Goal: Navigation & Orientation: Find specific page/section

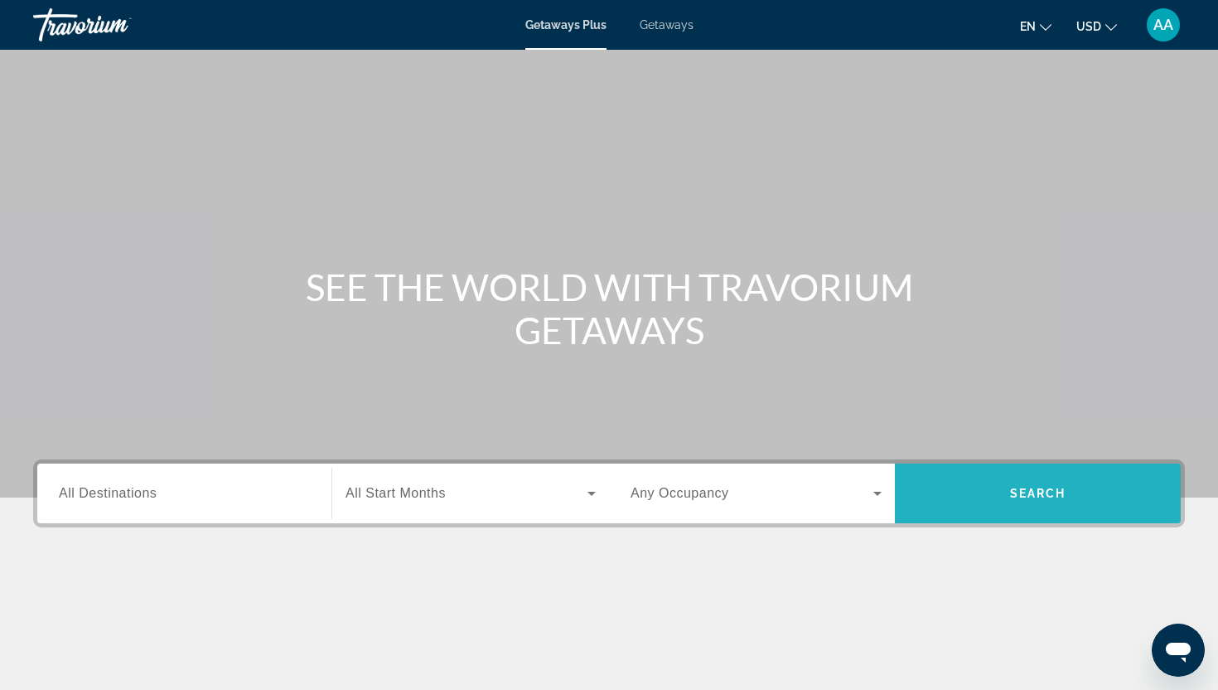
click at [985, 492] on span "Search" at bounding box center [1038, 493] width 286 height 40
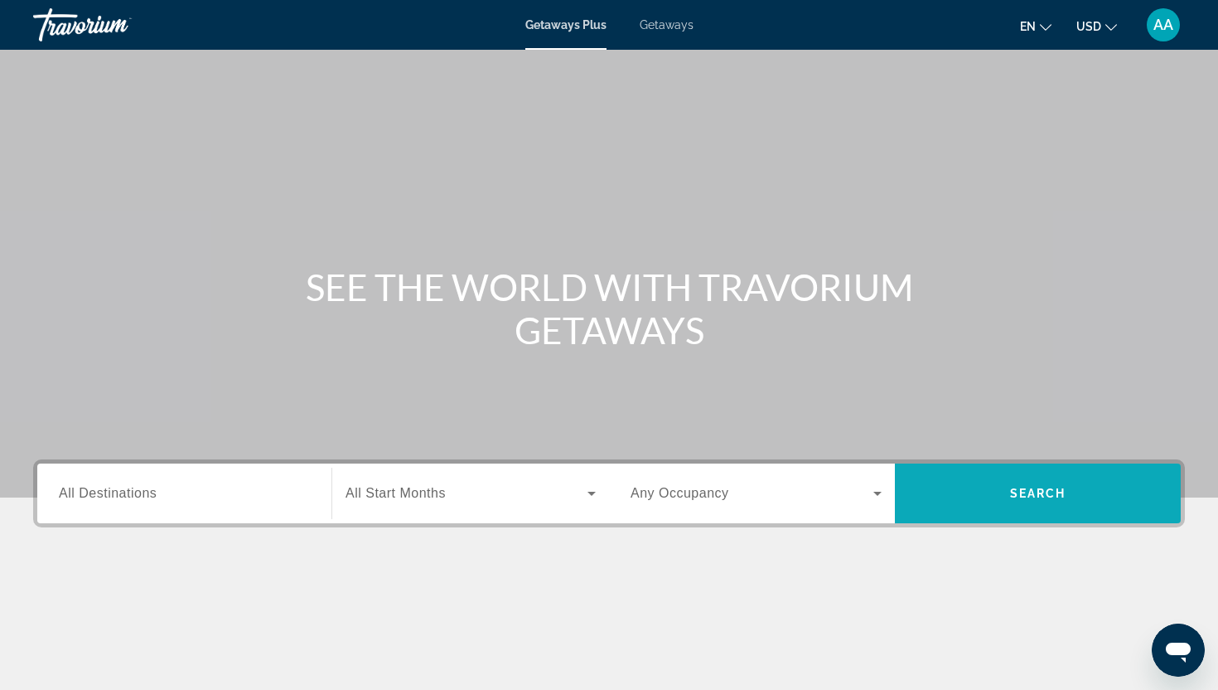
click at [1009, 516] on span "Search" at bounding box center [1038, 493] width 286 height 60
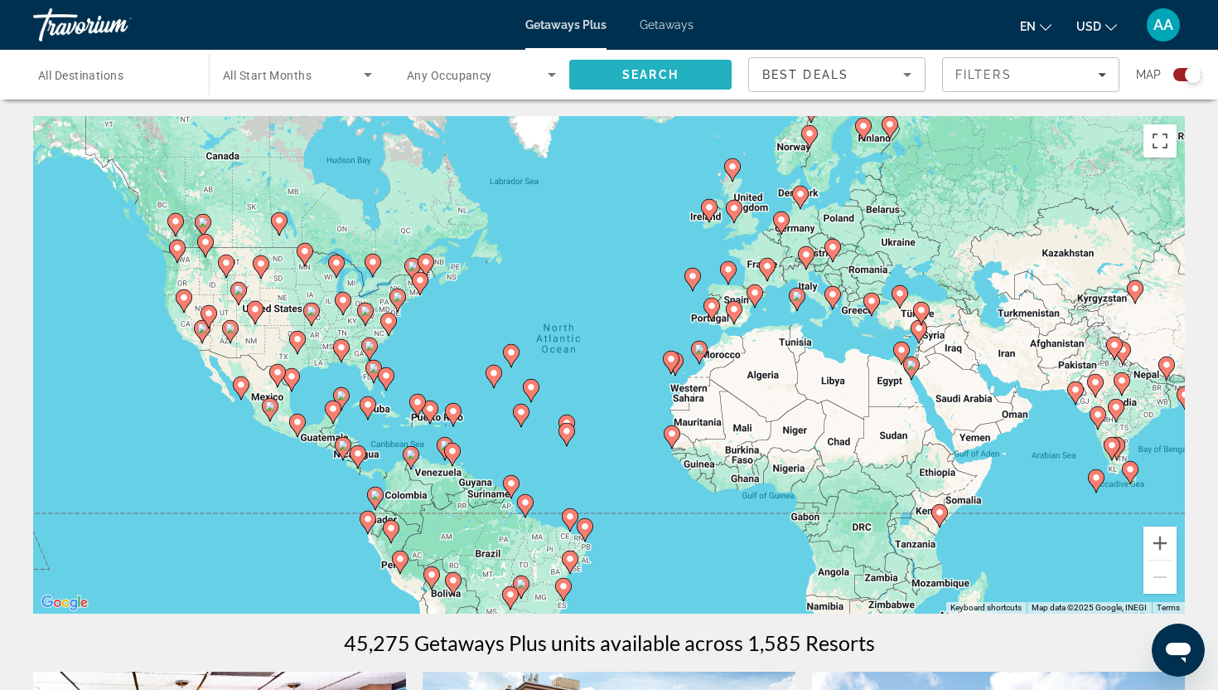
click at [660, 70] on span "Search" at bounding box center [650, 74] width 56 height 13
click at [174, 76] on input "Destination All Destinations" at bounding box center [112, 75] width 149 height 20
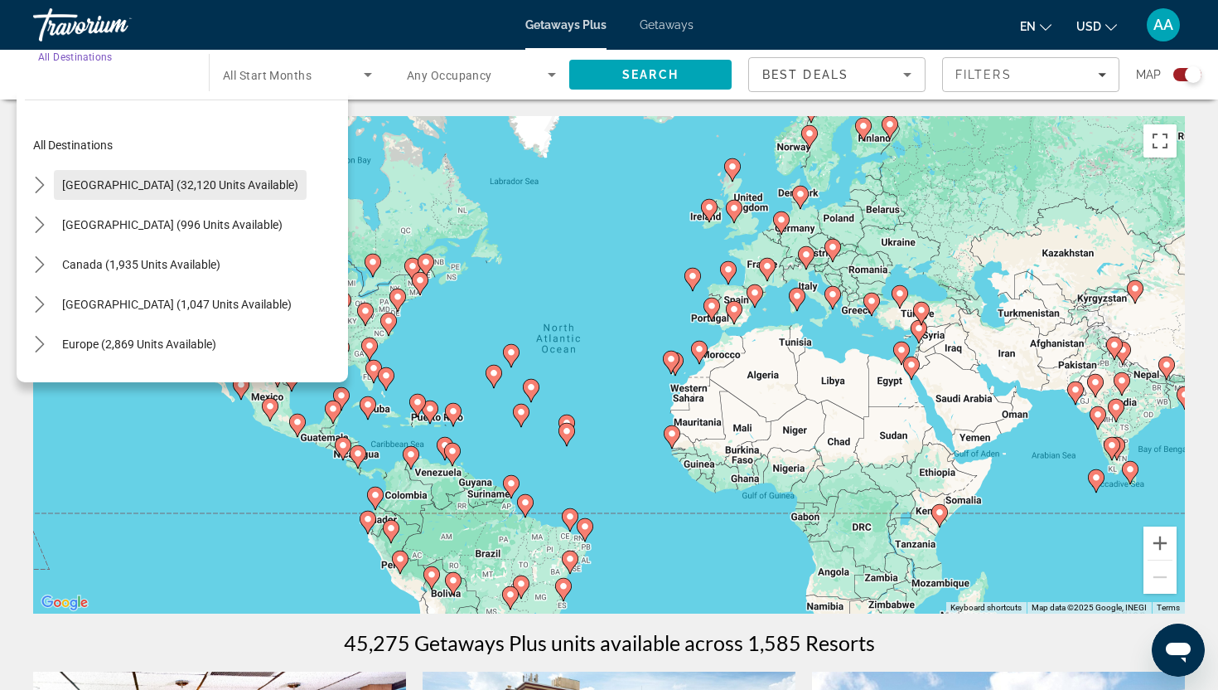
click at [175, 186] on span "United States (32,120 units available)" at bounding box center [180, 184] width 236 height 13
type input "**********"
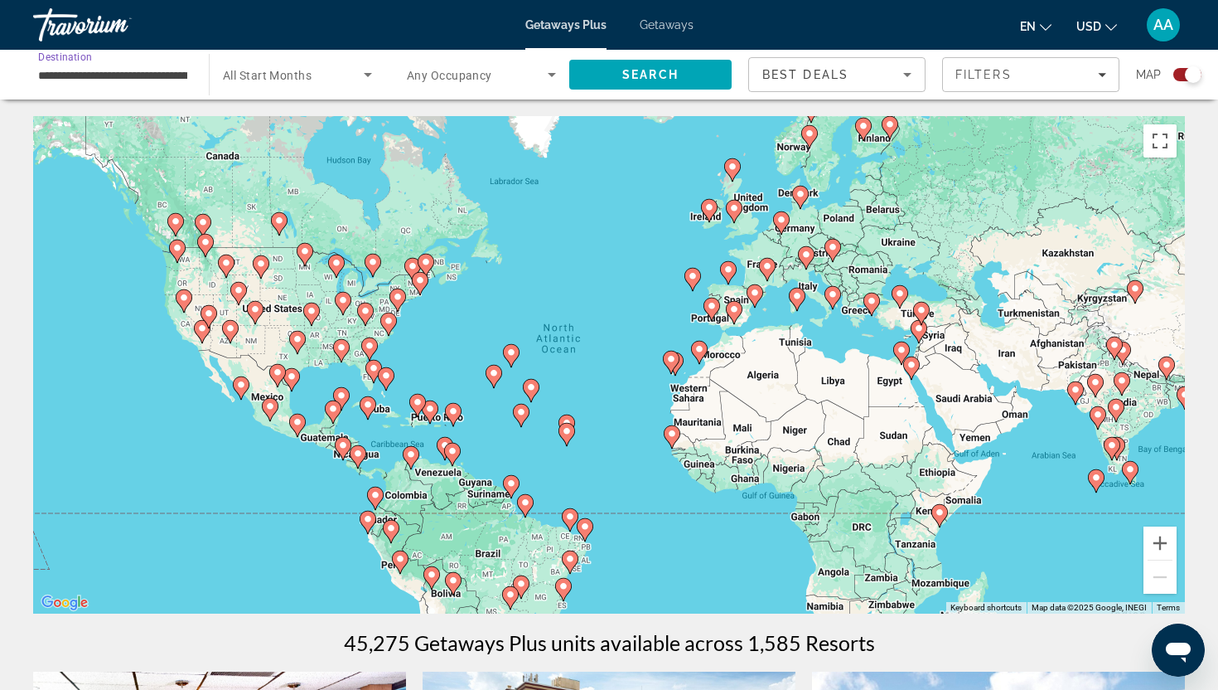
click at [283, 91] on div "Search widget" at bounding box center [297, 74] width 149 height 46
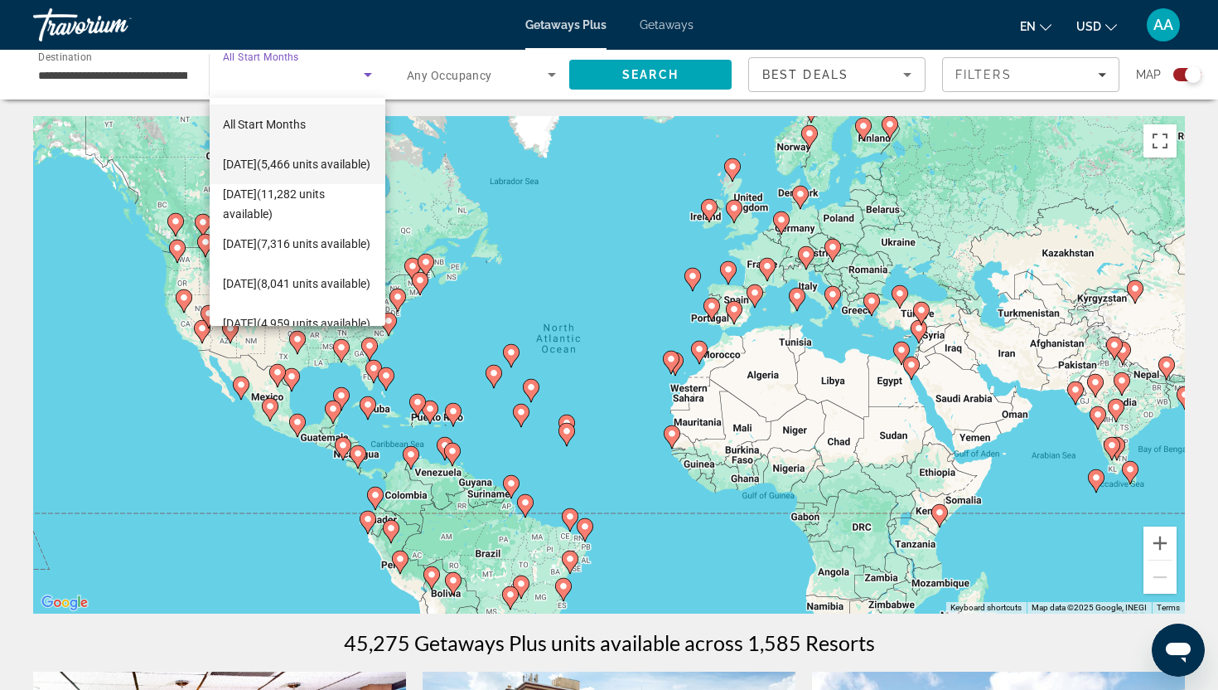
click at [288, 154] on span "October 2025 (5,466 units available)" at bounding box center [297, 164] width 148 height 20
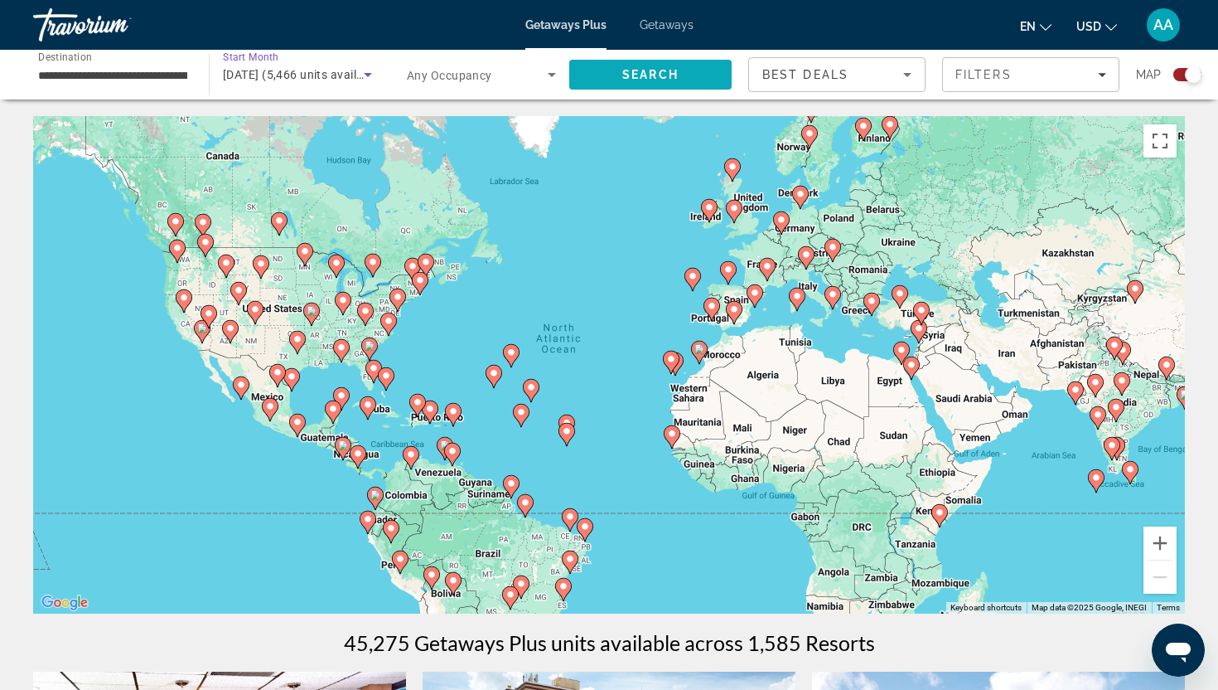
click at [651, 81] on span "Search" at bounding box center [650, 75] width 162 height 40
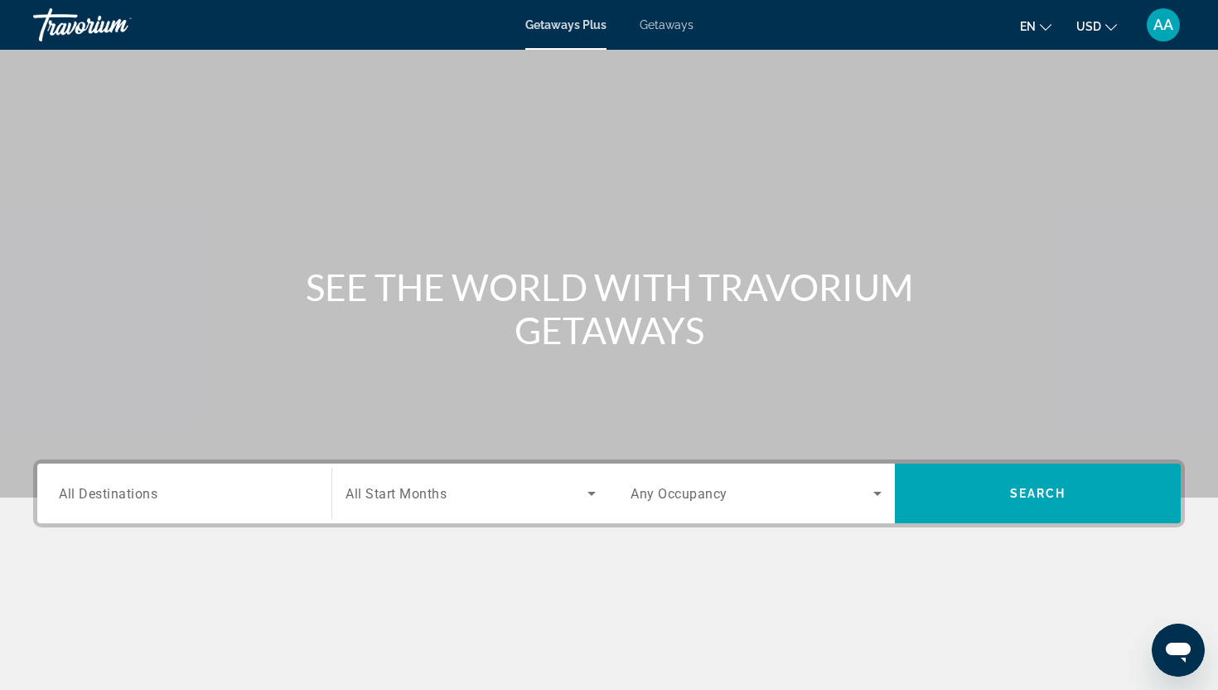
click at [1169, 28] on span "AA" at bounding box center [1164, 25] width 20 height 17
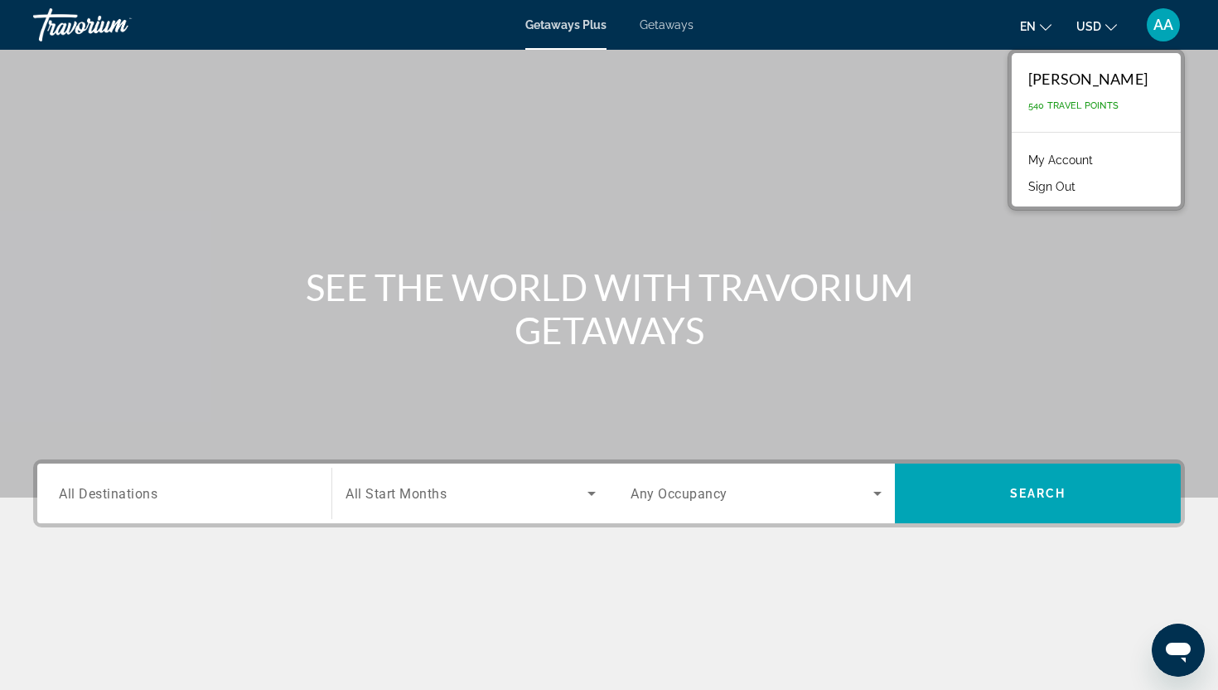
click at [1073, 155] on link "My Account" at bounding box center [1060, 160] width 81 height 22
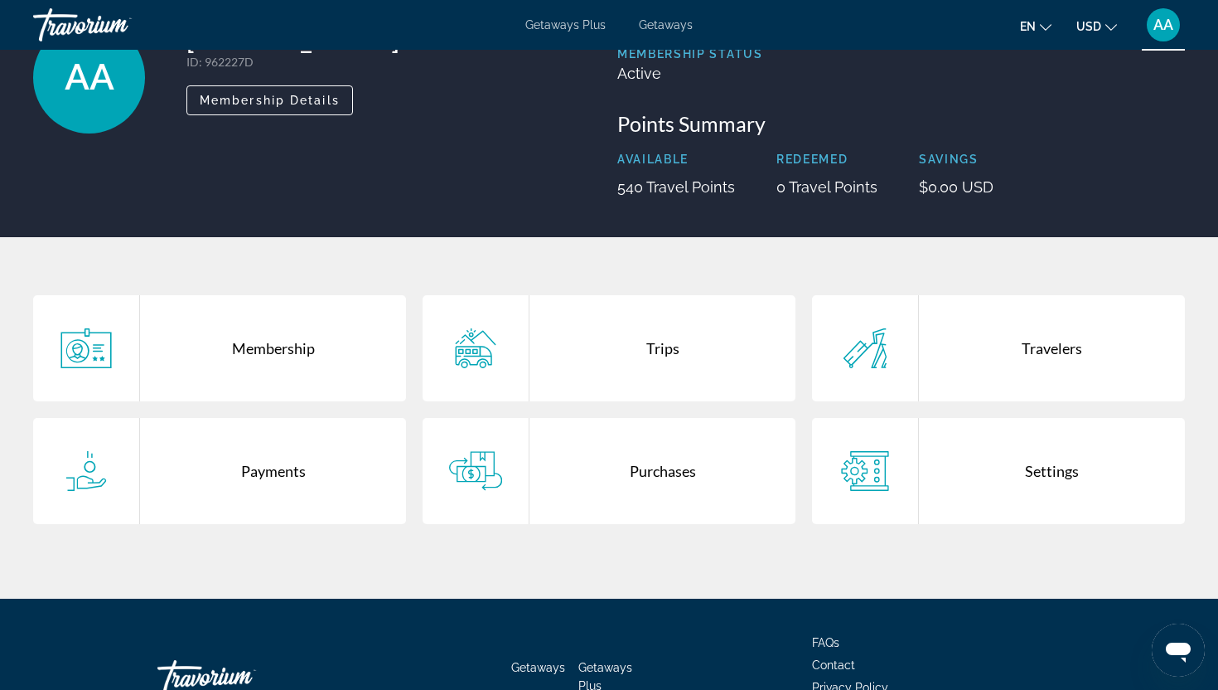
scroll to position [166, 0]
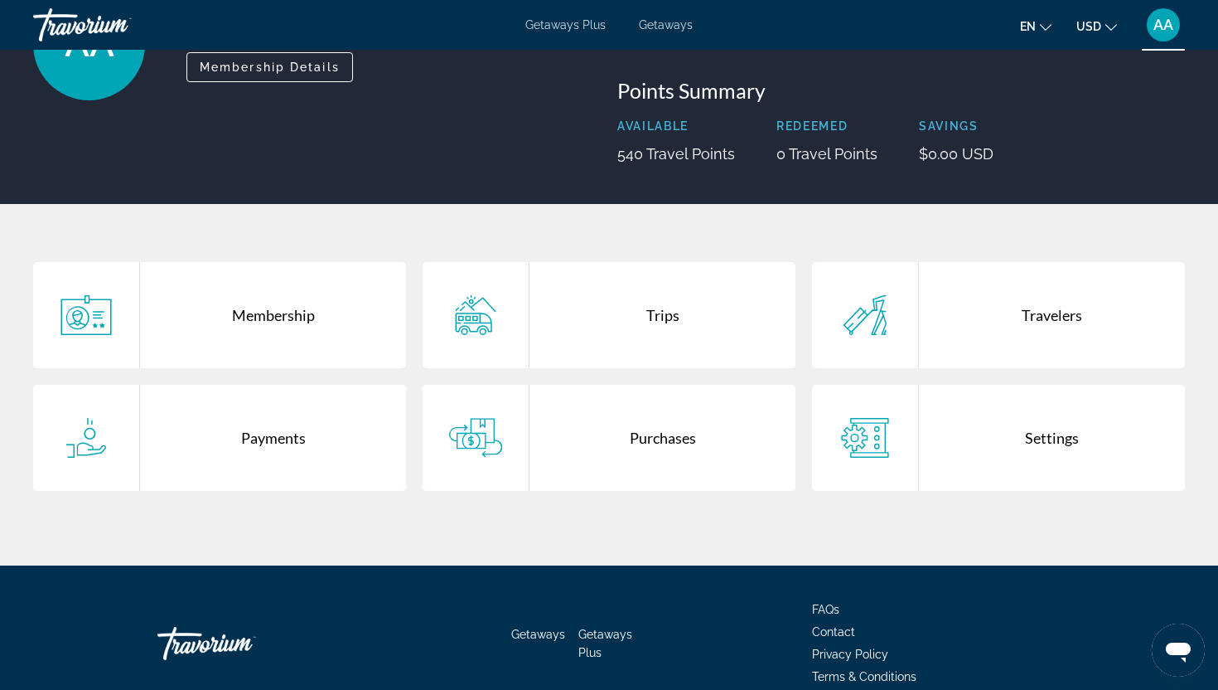
click at [943, 332] on div "Travelers" at bounding box center [1052, 315] width 266 height 106
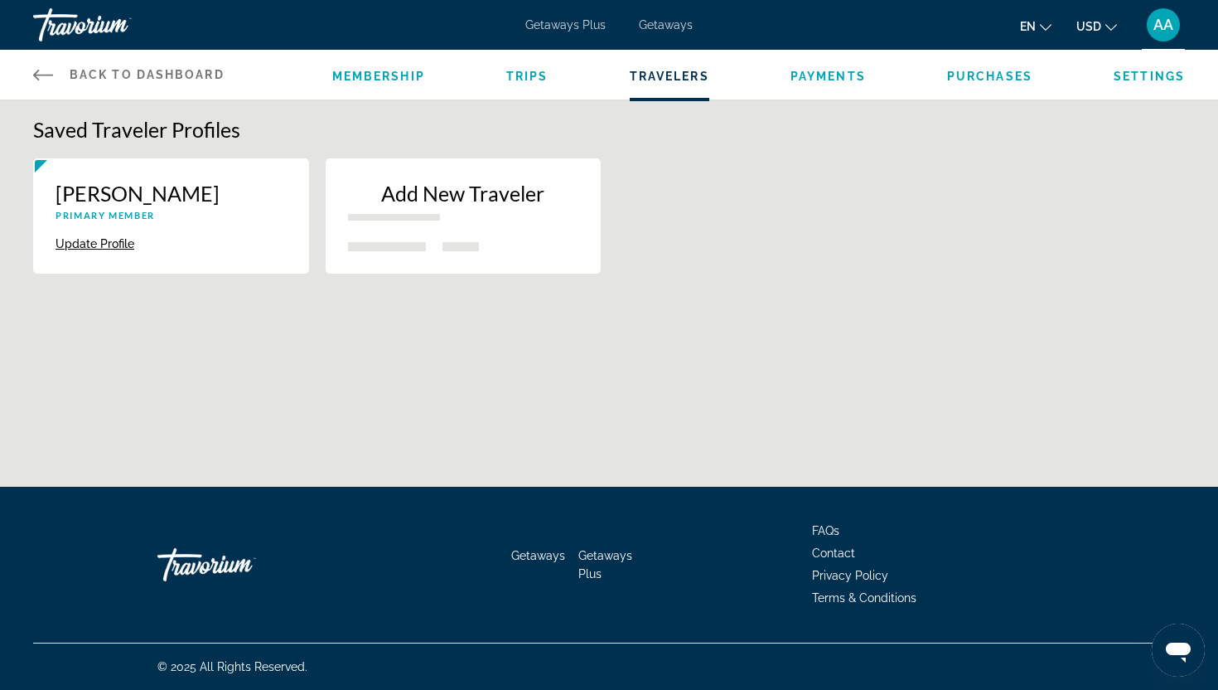
click at [530, 81] on span "Trips" at bounding box center [527, 76] width 42 height 13
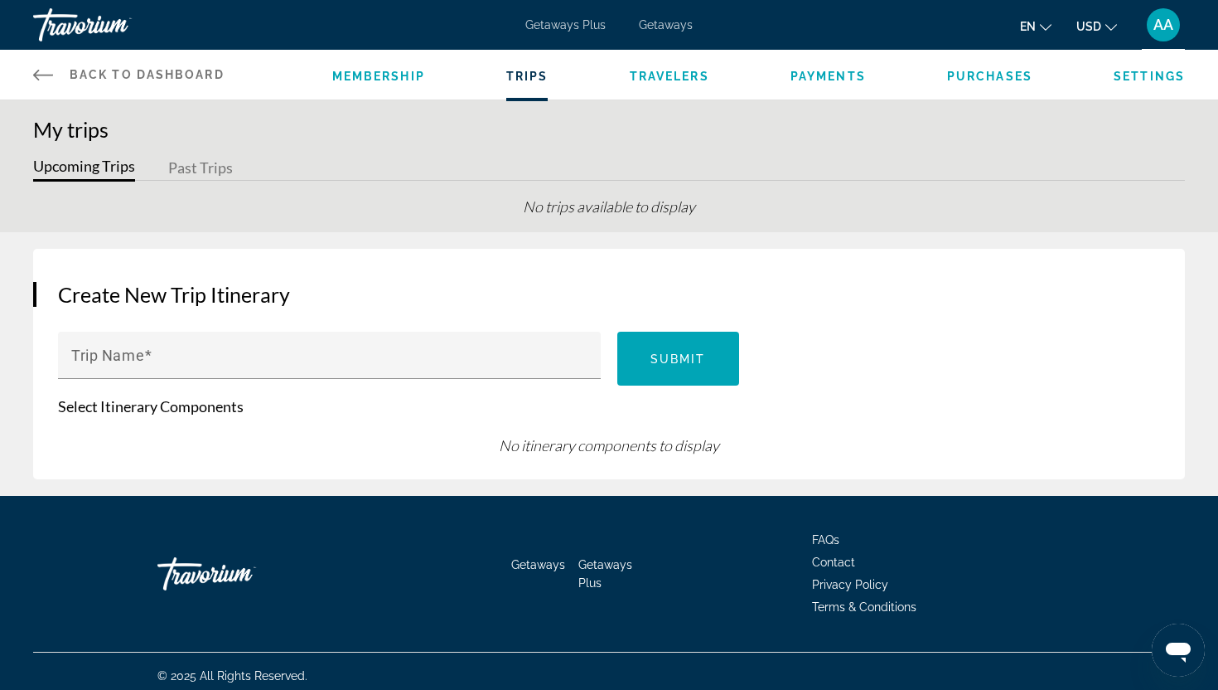
click at [414, 77] on span "Membership" at bounding box center [378, 76] width 93 height 13
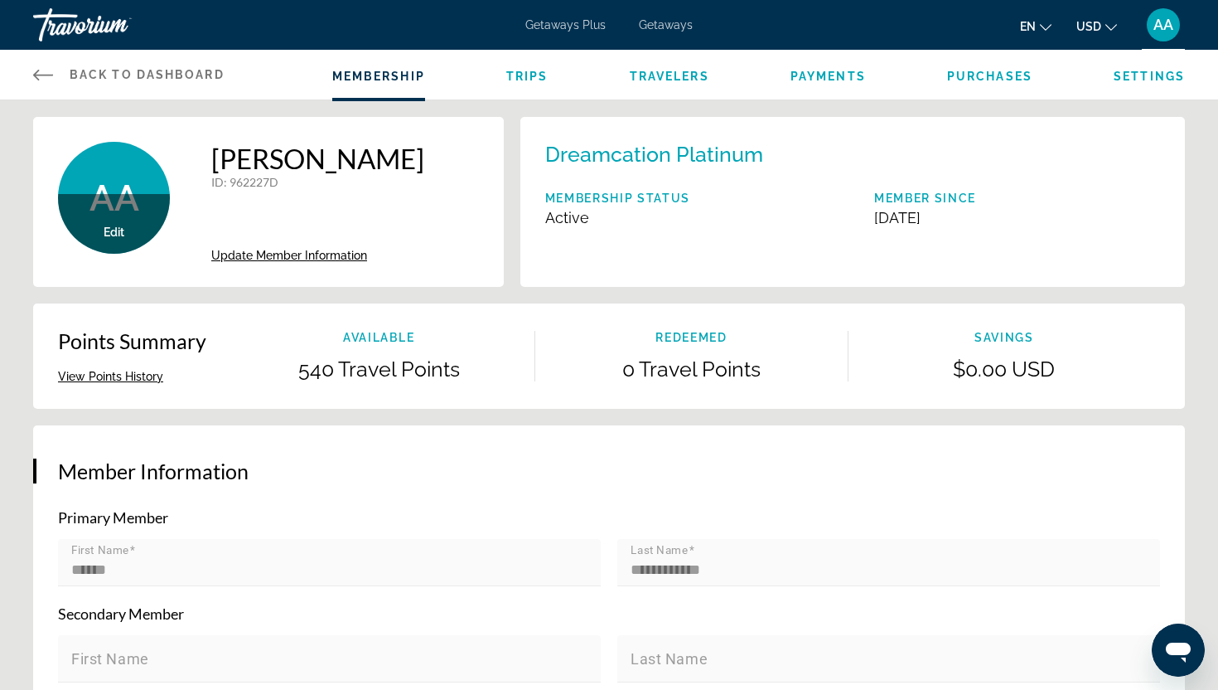
click at [52, 78] on icon "Main content" at bounding box center [43, 75] width 20 height 20
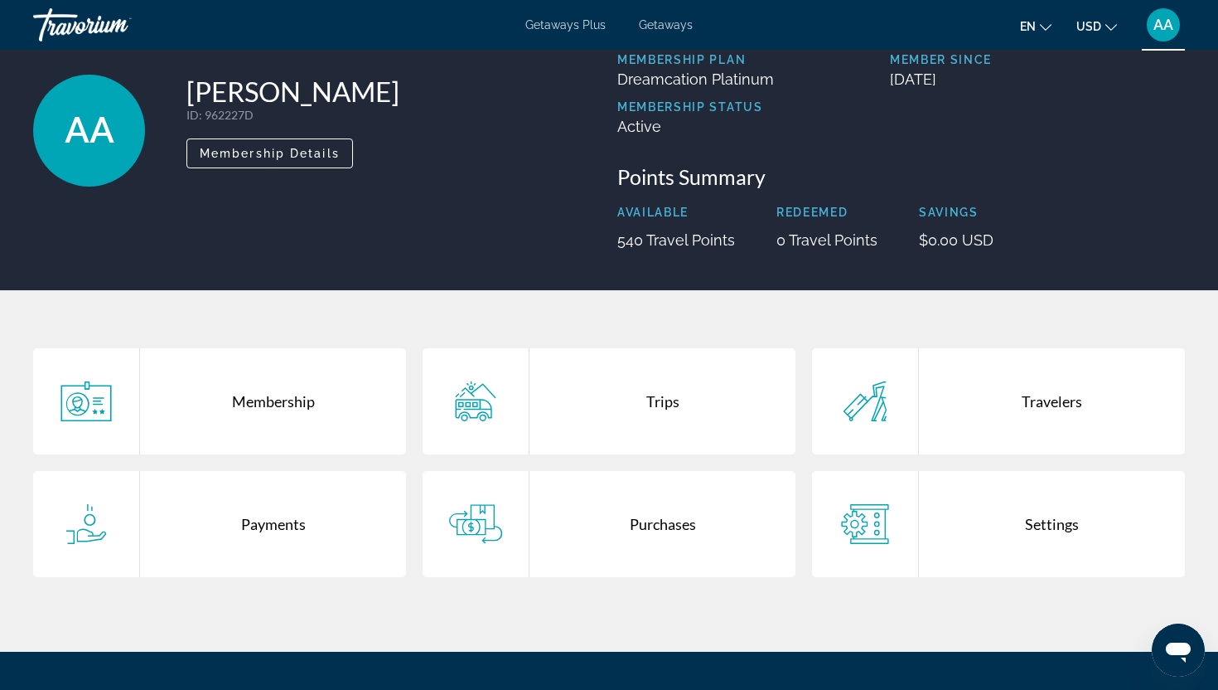
scroll to position [99, 0]
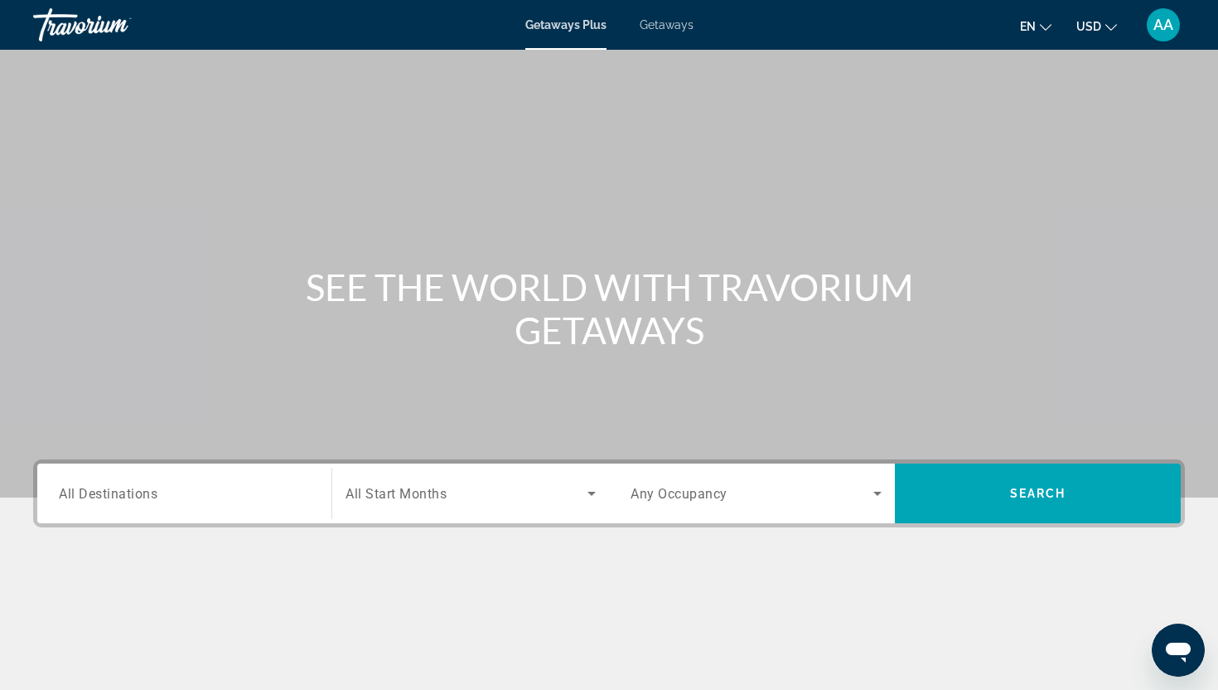
click at [653, 24] on span "Getaways" at bounding box center [667, 24] width 54 height 13
click at [90, 25] on div "Travorium" at bounding box center [116, 24] width 166 height 43
click at [563, 31] on div "Getaways Plus Getaways en English Español Français Italiano Português русский U…" at bounding box center [609, 24] width 1218 height 43
